Goal: Navigation & Orientation: Find specific page/section

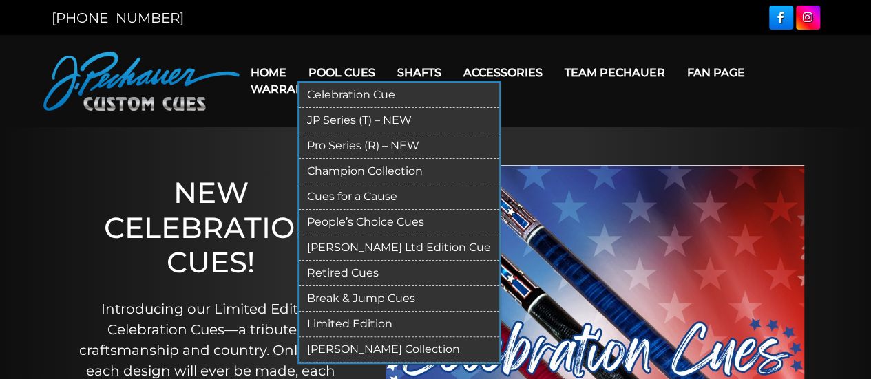
click at [339, 321] on link "Limited Edition" at bounding box center [399, 324] width 200 height 25
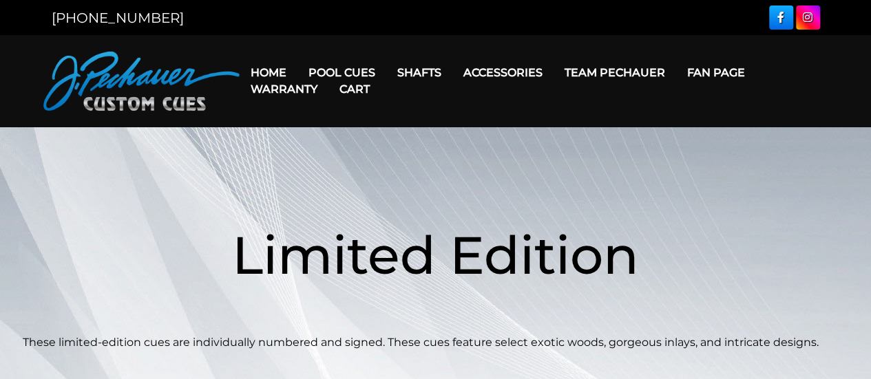
click at [280, 68] on link "Home" at bounding box center [269, 72] width 58 height 35
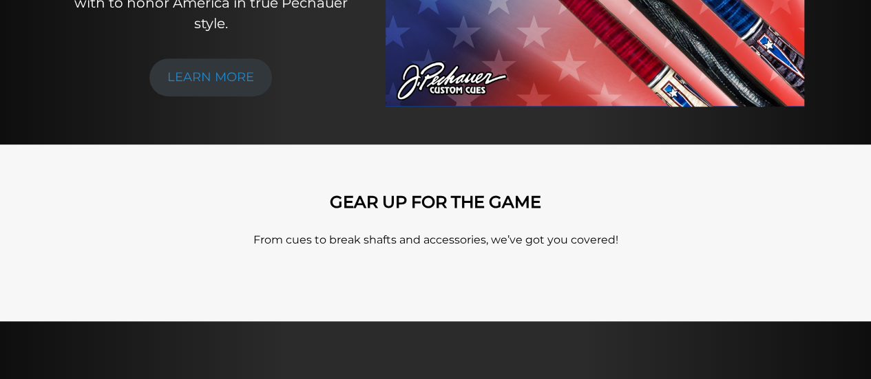
scroll to position [413, 0]
